Goal: Find specific page/section: Find specific page/section

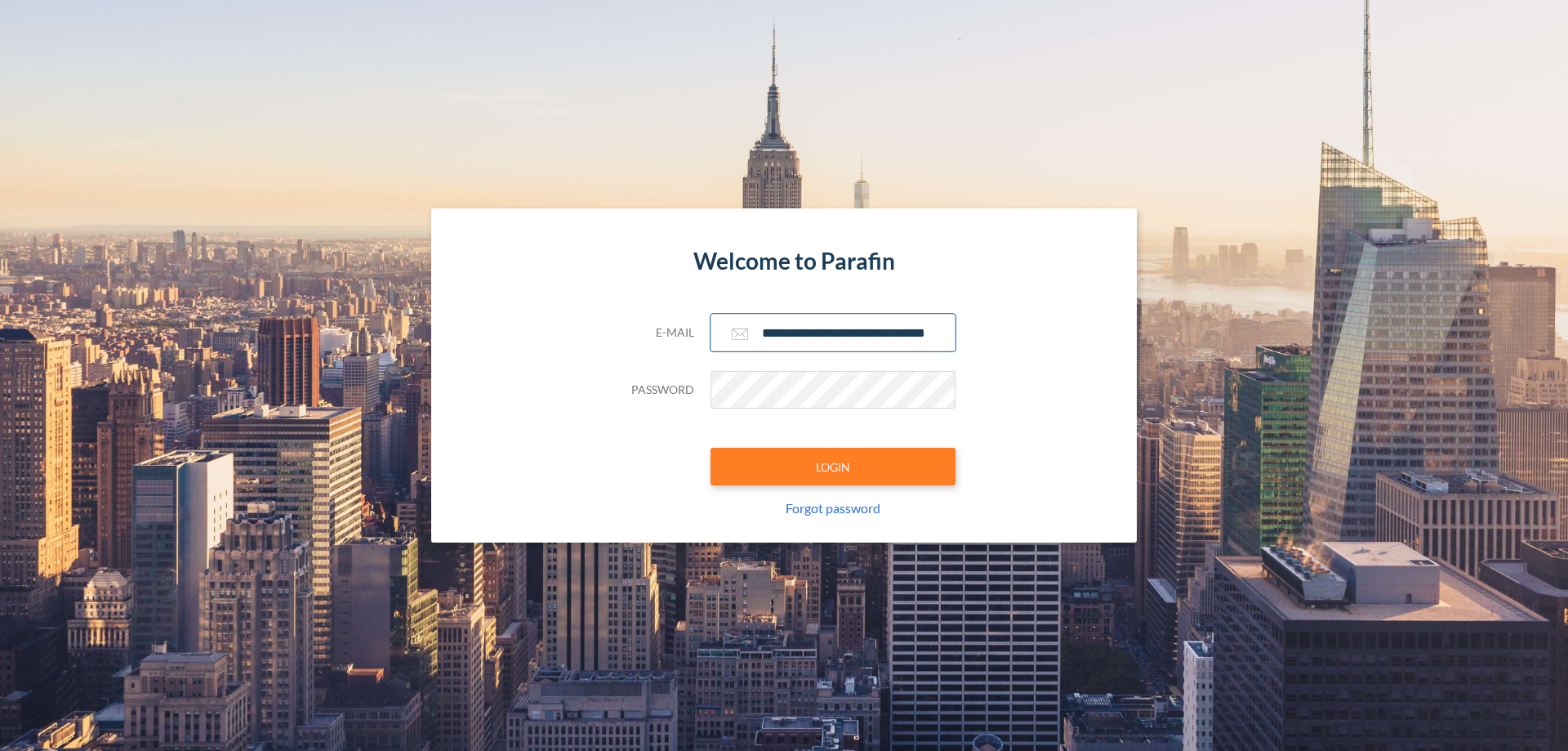
type input "**********"
click at [833, 467] on button "LOGIN" at bounding box center [833, 466] width 245 height 38
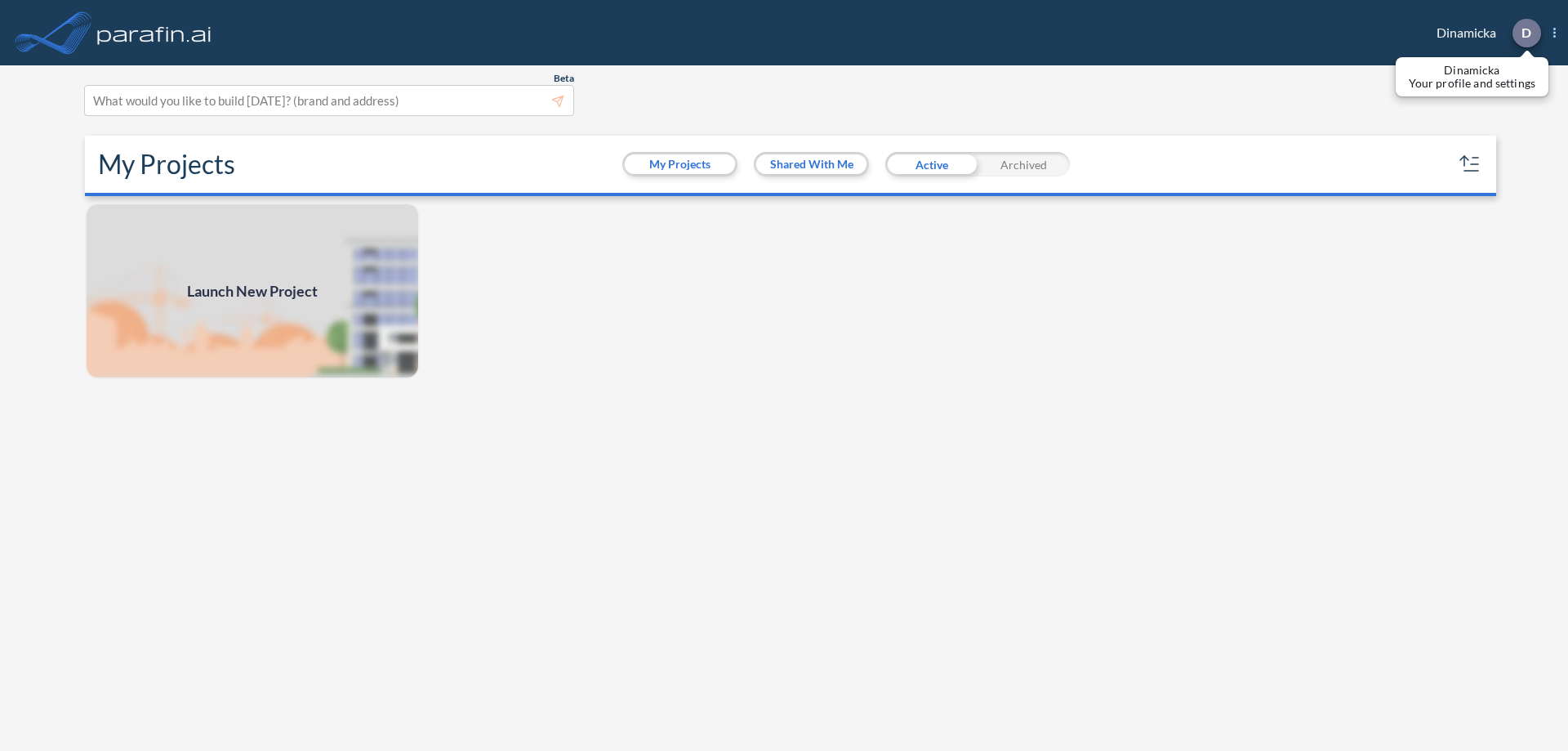
click at [1525, 33] on p "D" at bounding box center [1527, 33] width 10 height 15
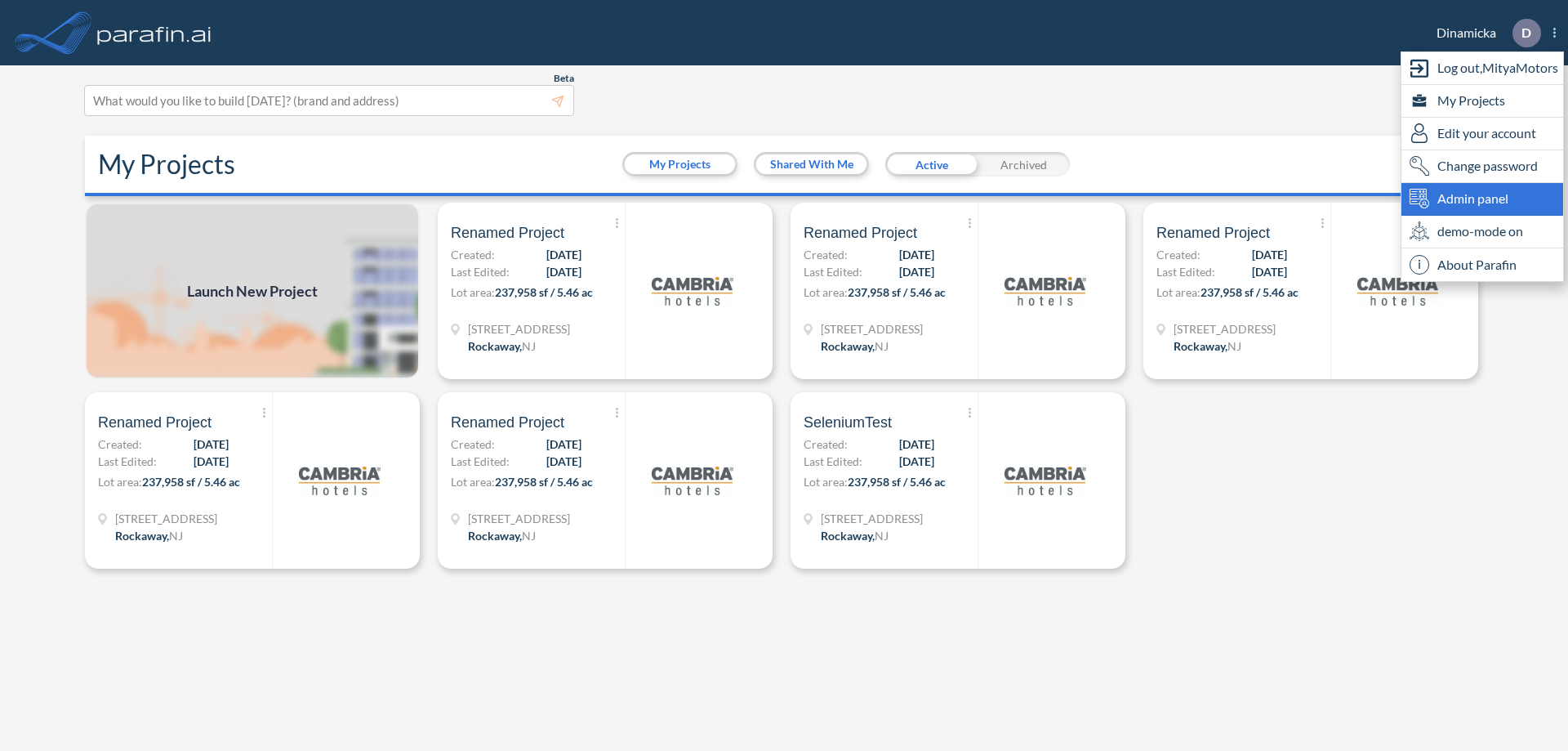
click at [1482, 199] on span "Admin panel" at bounding box center [1472, 198] width 71 height 19
